Goal: Task Accomplishment & Management: Manage account settings

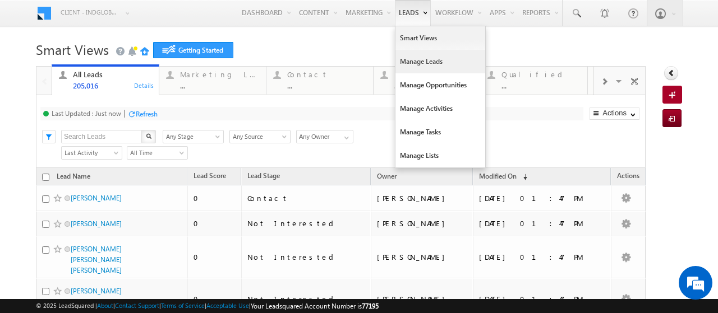
click at [395, 56] on link "Manage Leads" at bounding box center [440, 62] width 90 height 24
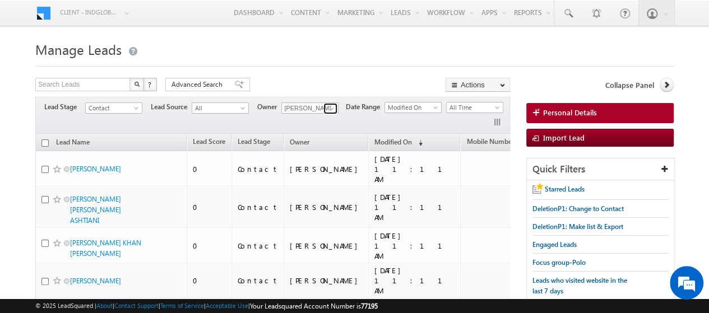
click at [331, 110] on span at bounding box center [331, 108] width 9 height 9
paste input "riya.raj@indglobal.ae"
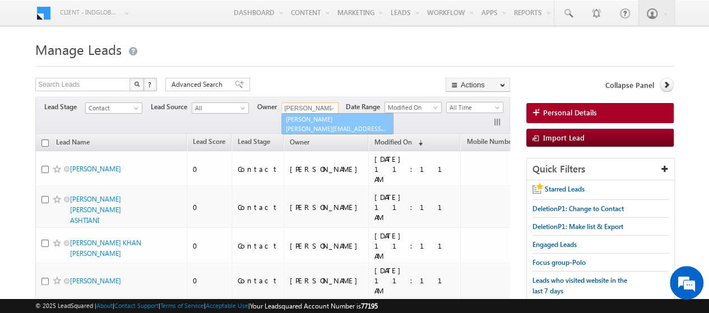
click at [331, 118] on link "Riya Raj riya.raj@indglobal.ae" at bounding box center [337, 123] width 112 height 21
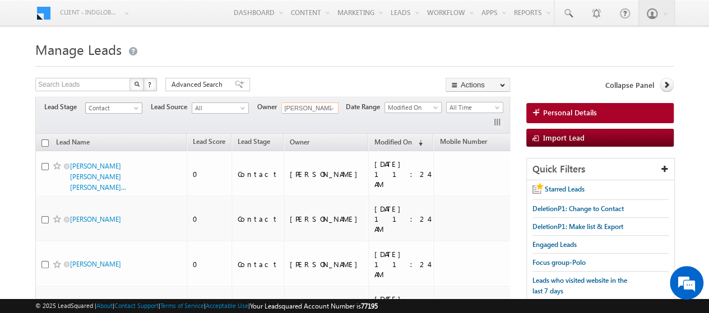
type input "[PERSON_NAME]"
click at [136, 108] on span at bounding box center [137, 110] width 9 height 9
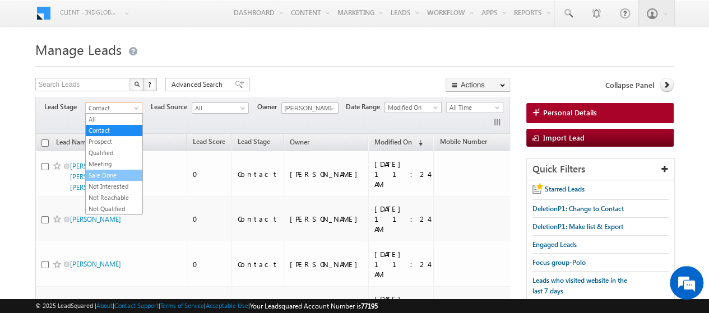
click at [131, 173] on link "Sale Done" at bounding box center [114, 175] width 57 height 10
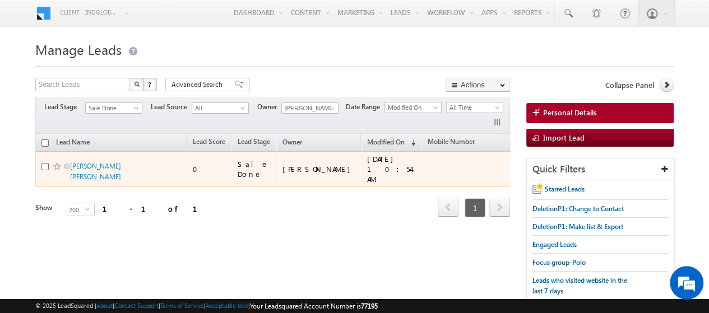
click at [103, 173] on span "[PERSON_NAME] [PERSON_NAME]" at bounding box center [108, 171] width 76 height 21
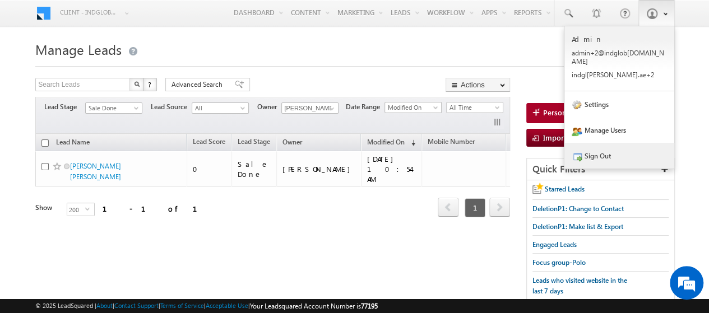
click at [607, 145] on link "Sign Out" at bounding box center [619, 156] width 110 height 26
